Goal: Transaction & Acquisition: Obtain resource

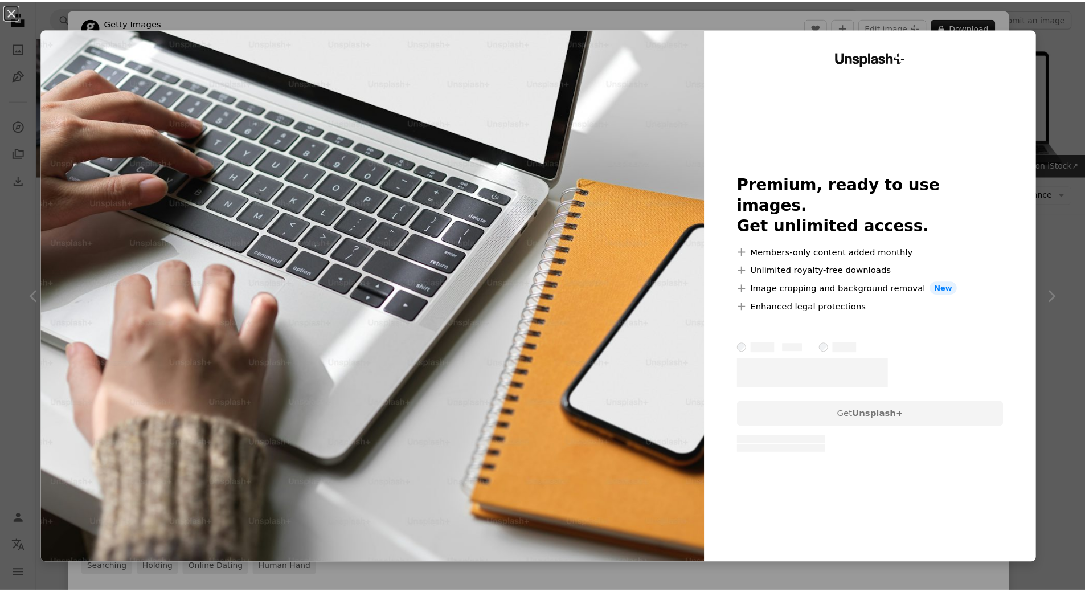
scroll to position [124, 0]
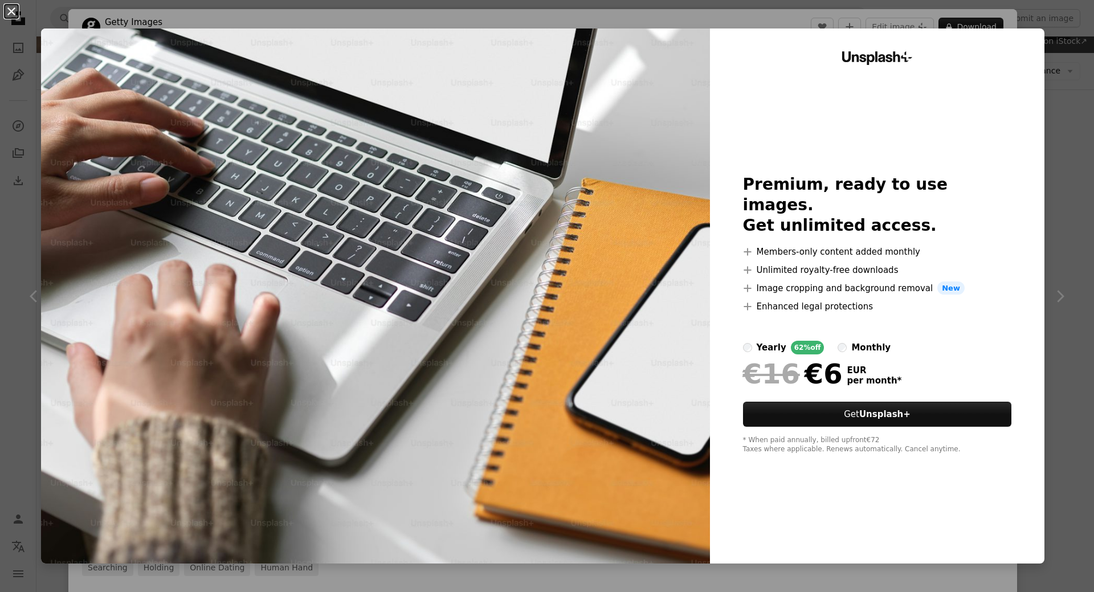
click at [15, 9] on button "An X shape" at bounding box center [12, 12] width 14 height 14
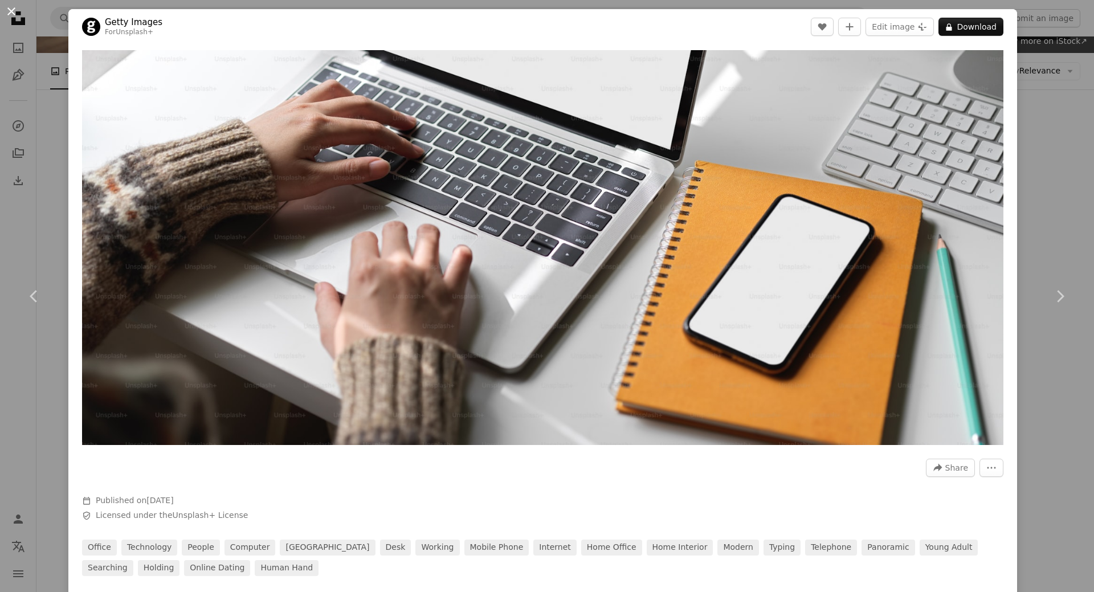
click at [10, 11] on button "An X shape" at bounding box center [12, 12] width 14 height 14
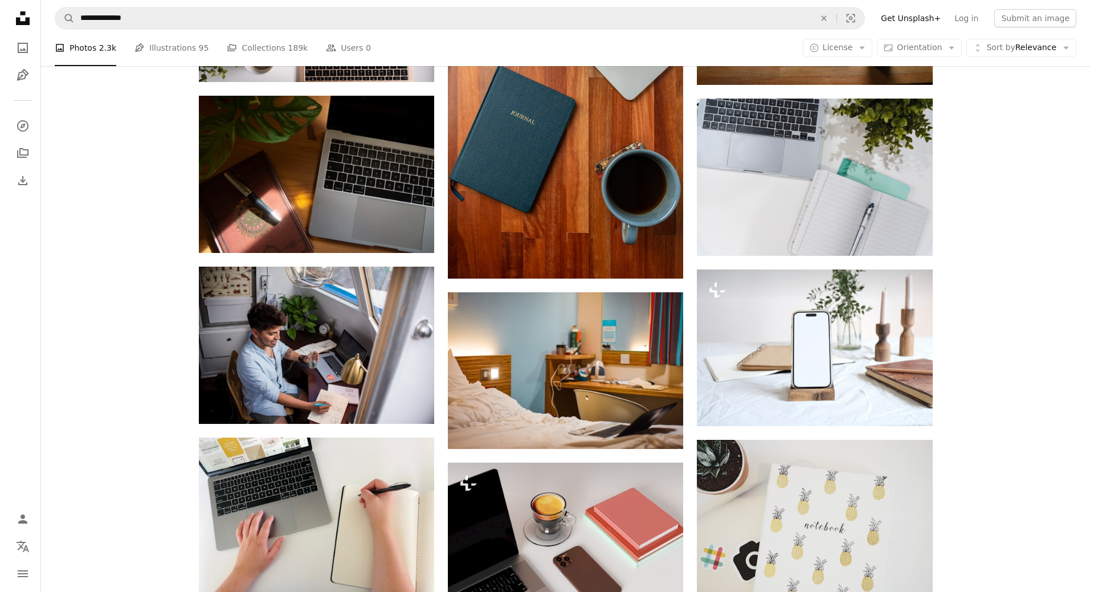
scroll to position [864, 0]
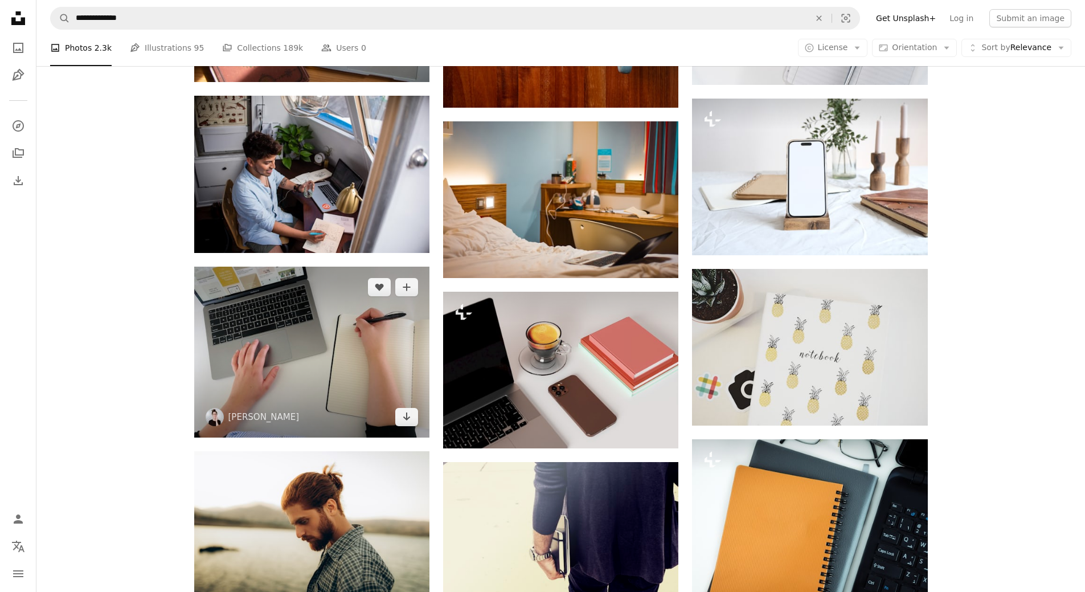
click at [326, 329] on img at bounding box center [311, 352] width 235 height 171
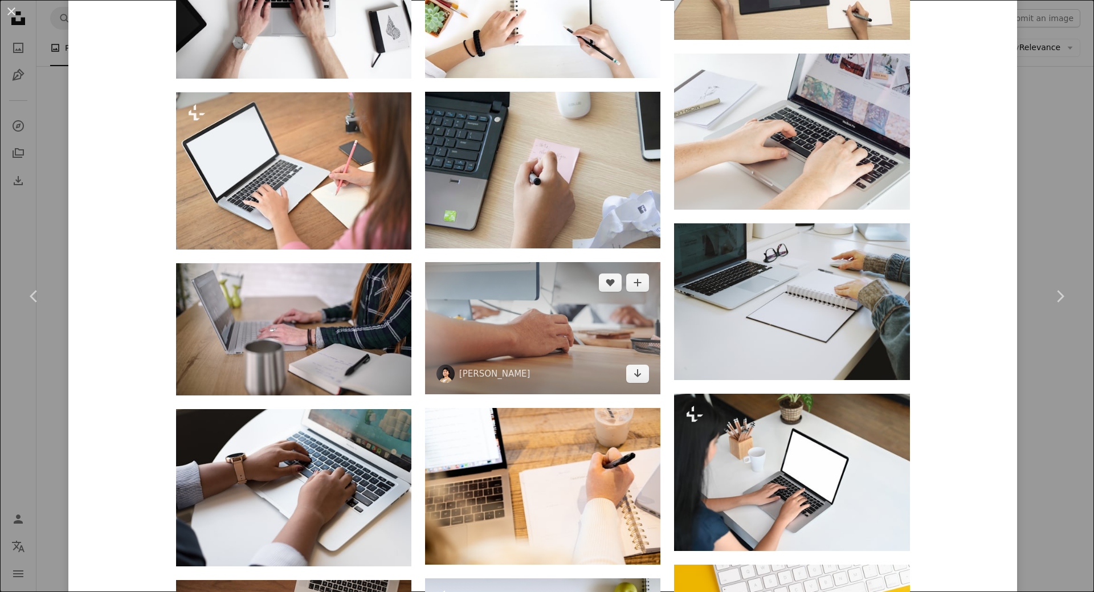
scroll to position [1994, 0]
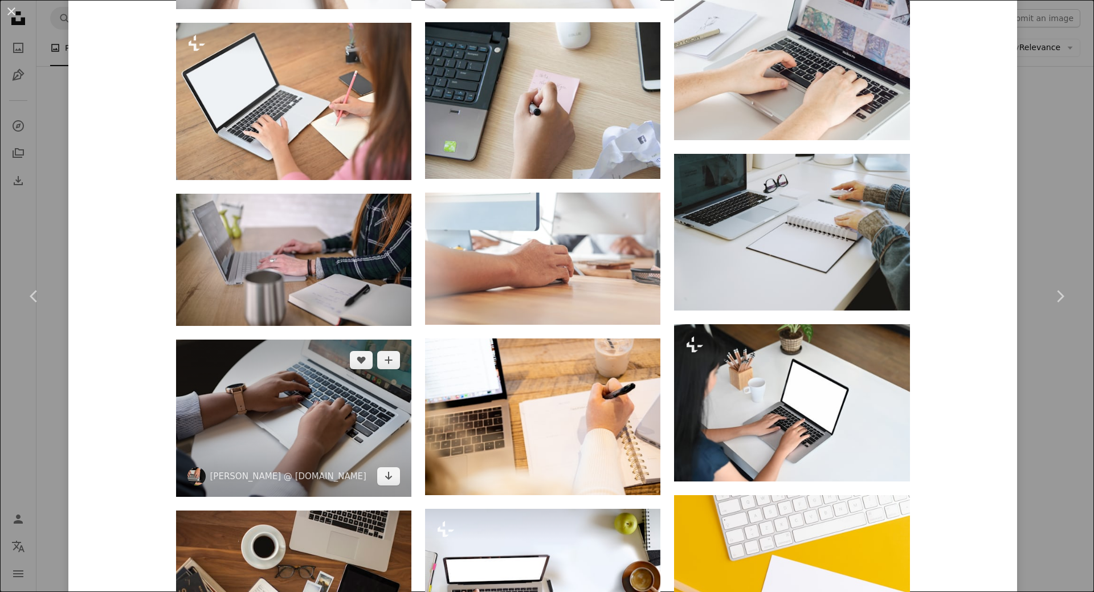
click at [310, 402] on img at bounding box center [293, 418] width 235 height 157
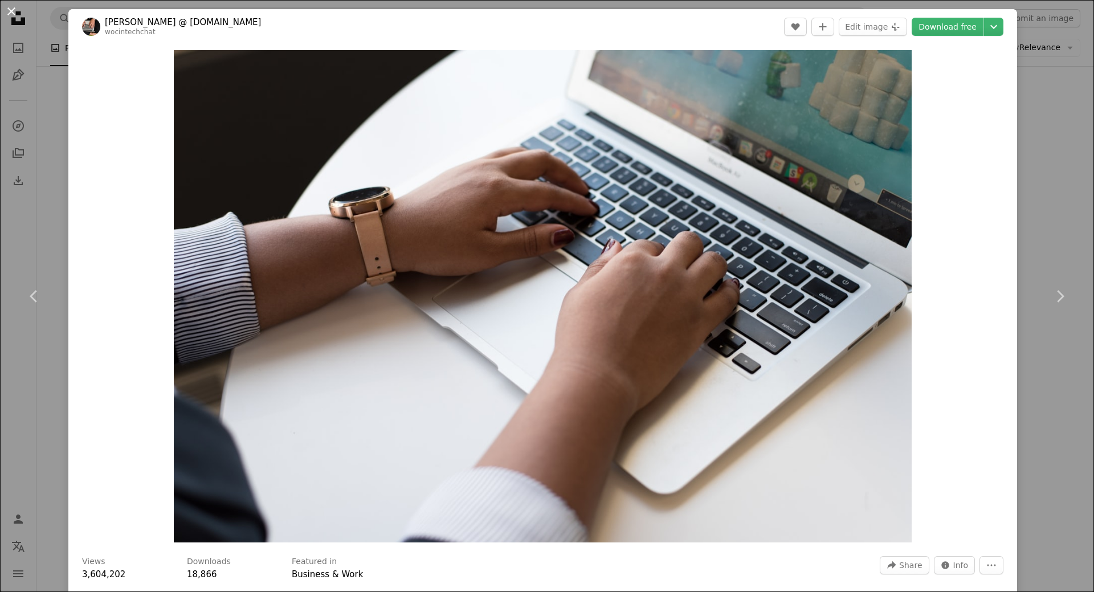
click at [14, 13] on button "An X shape" at bounding box center [12, 12] width 14 height 14
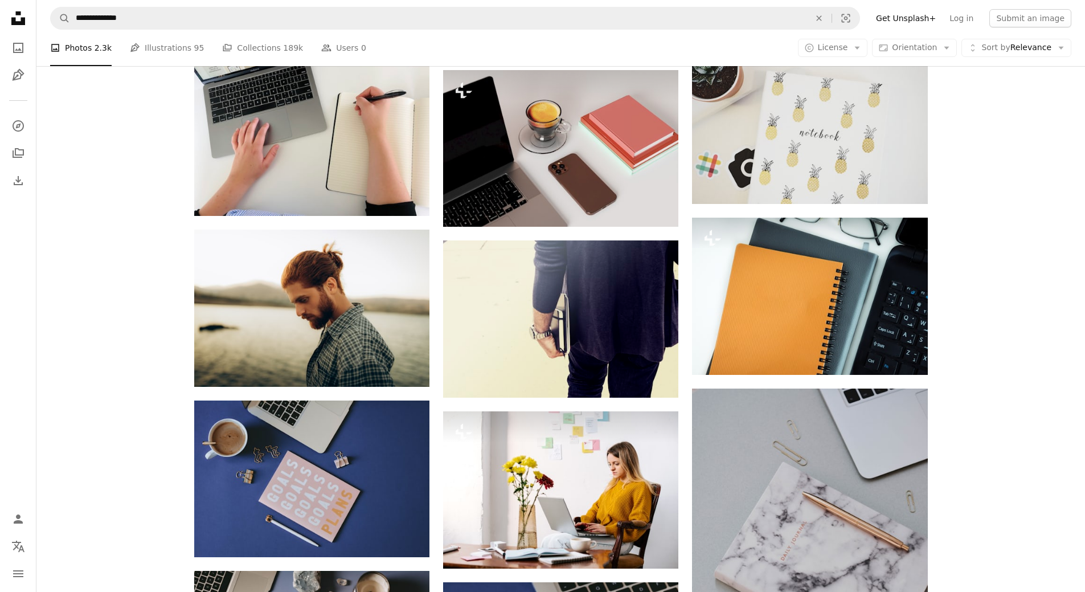
scroll to position [1092, 0]
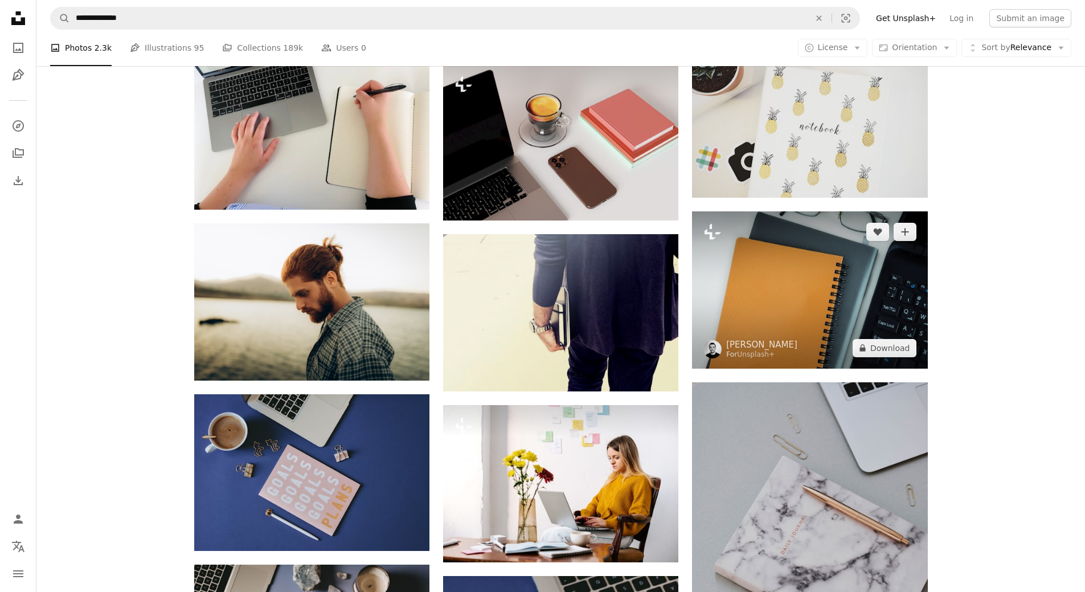
click at [847, 296] on img at bounding box center [809, 289] width 235 height 157
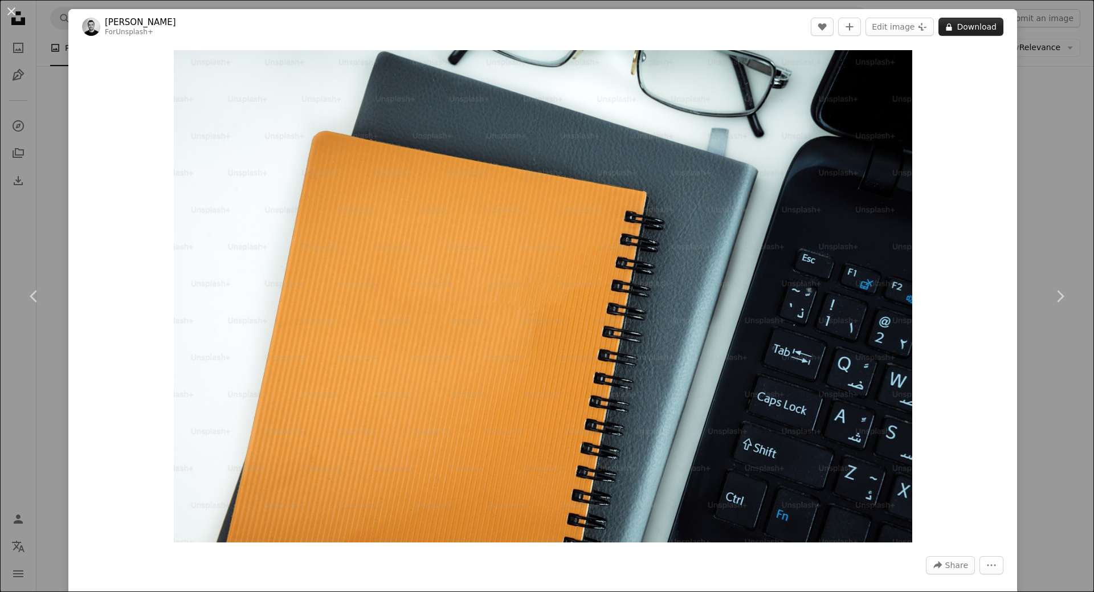
click at [966, 27] on button "A lock Download" at bounding box center [970, 27] width 65 height 18
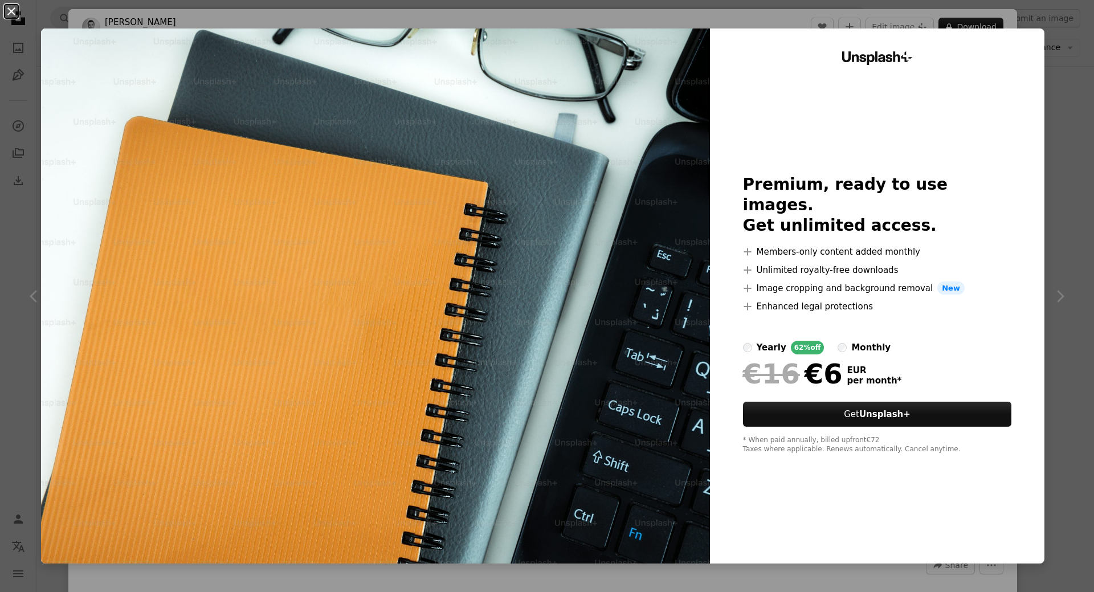
click at [13, 13] on button "An X shape" at bounding box center [12, 12] width 14 height 14
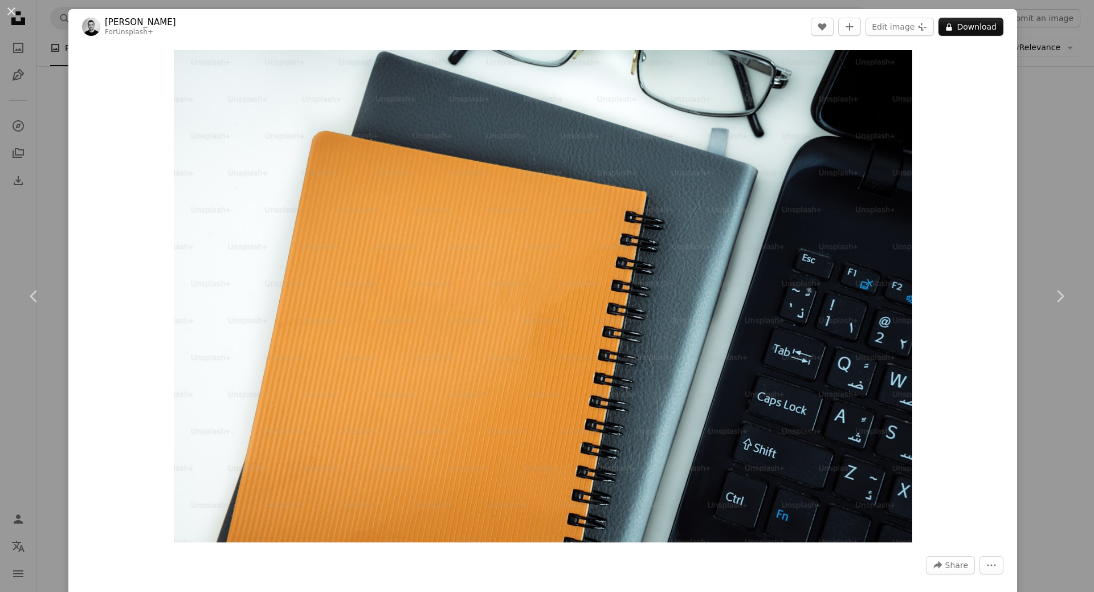
click at [13, 13] on button "An X shape" at bounding box center [12, 12] width 14 height 14
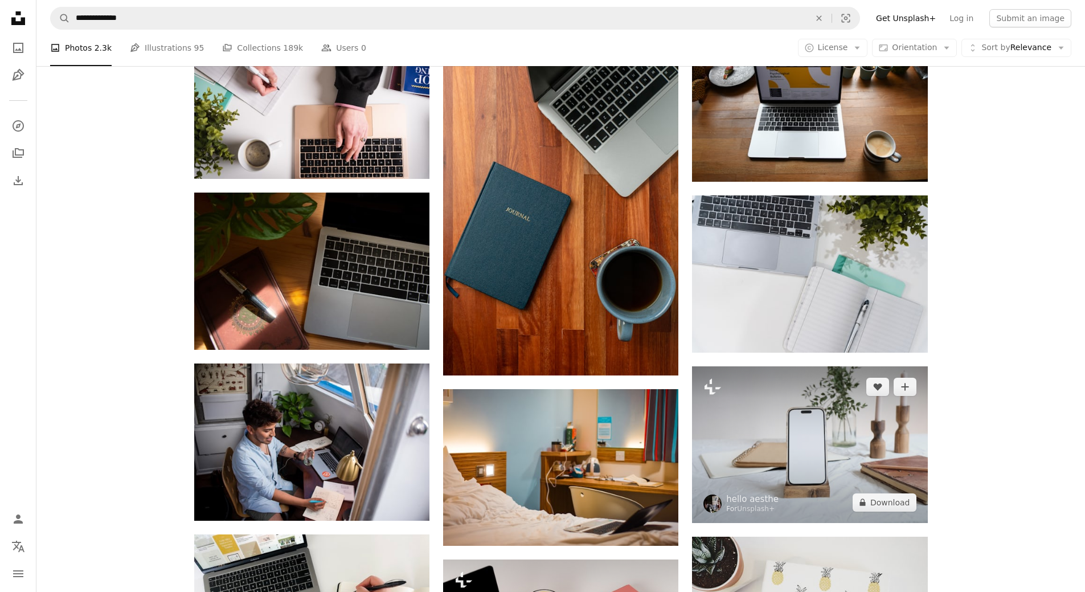
scroll to position [408, 0]
